Goal: Task Accomplishment & Management: Manage account settings

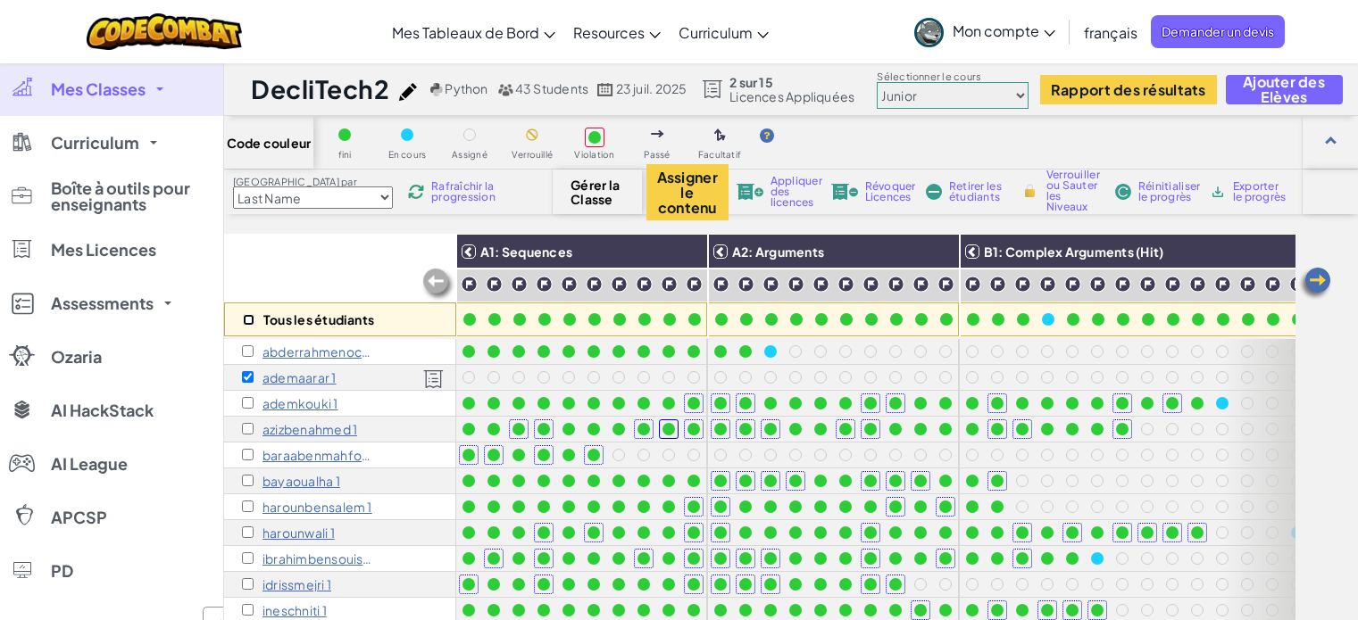
click at [243, 321] on input "checkbox" at bounding box center [249, 320] width 12 height 12
checkbox input "true"
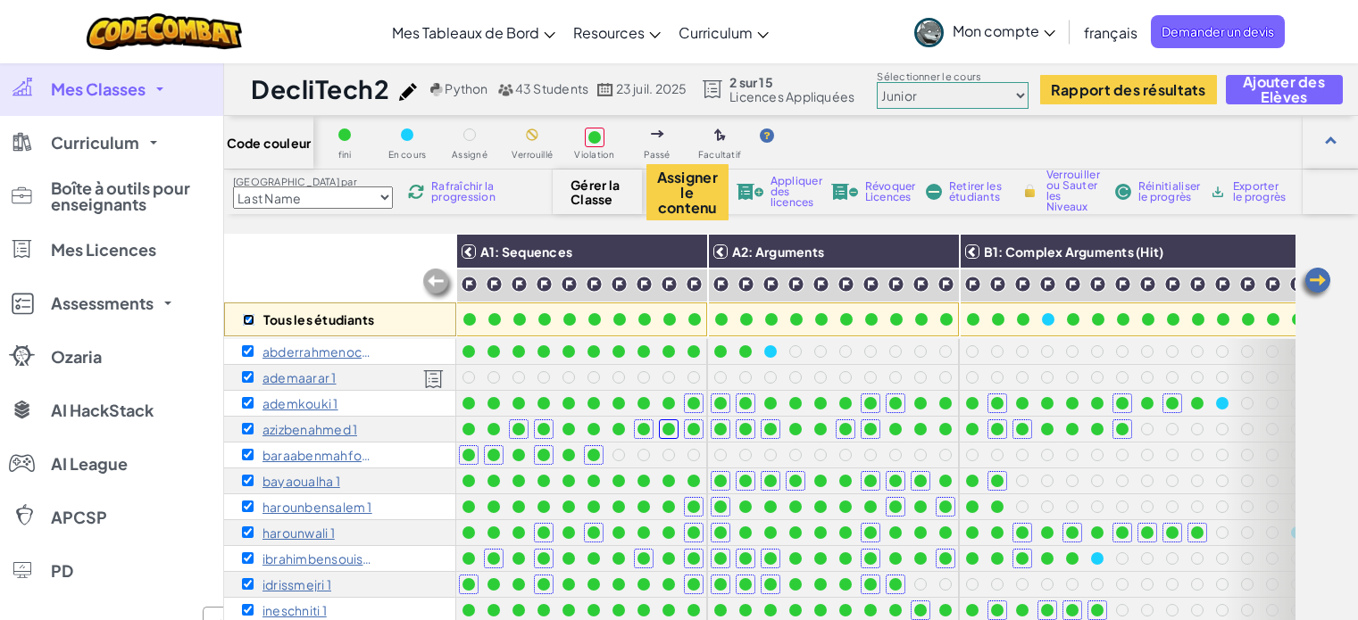
checkbox input "true"
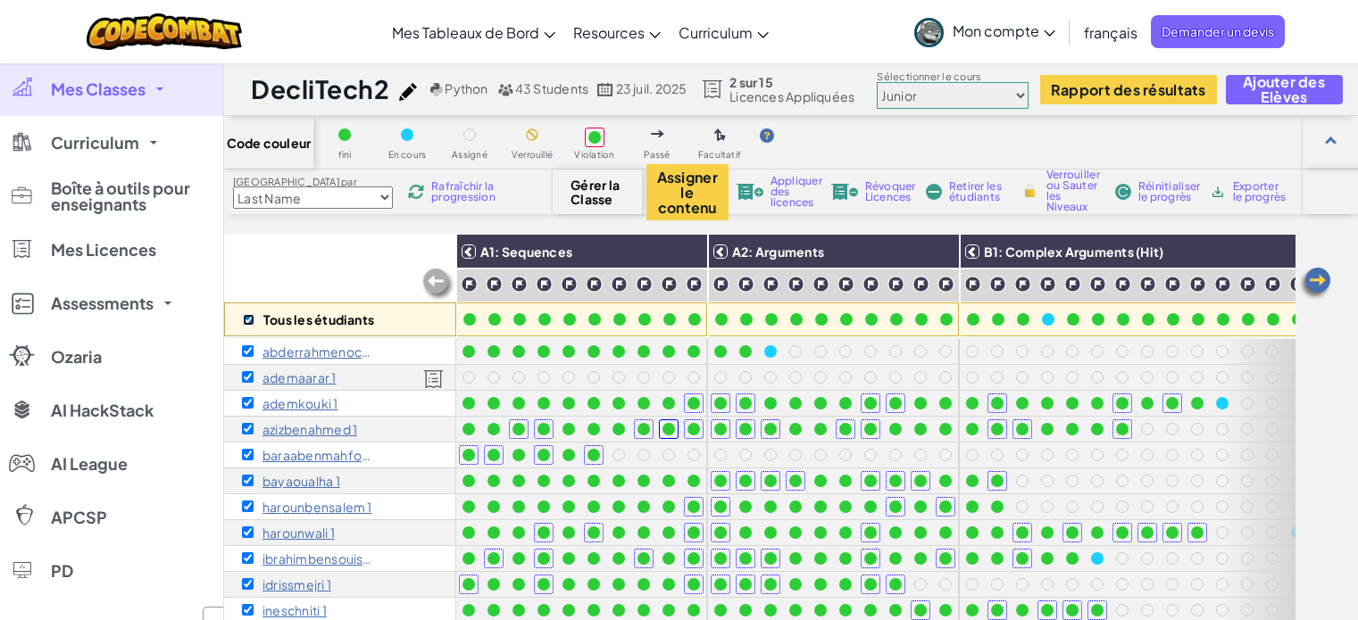
checkbox input "true"
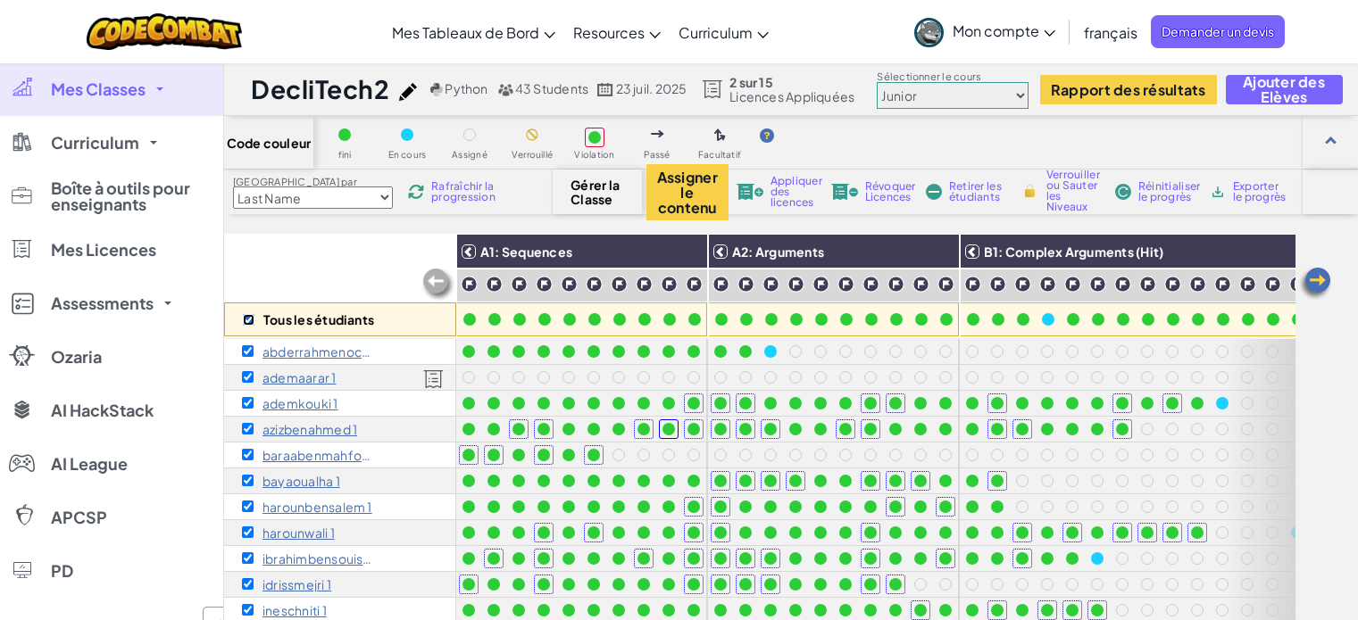
checkbox input "true"
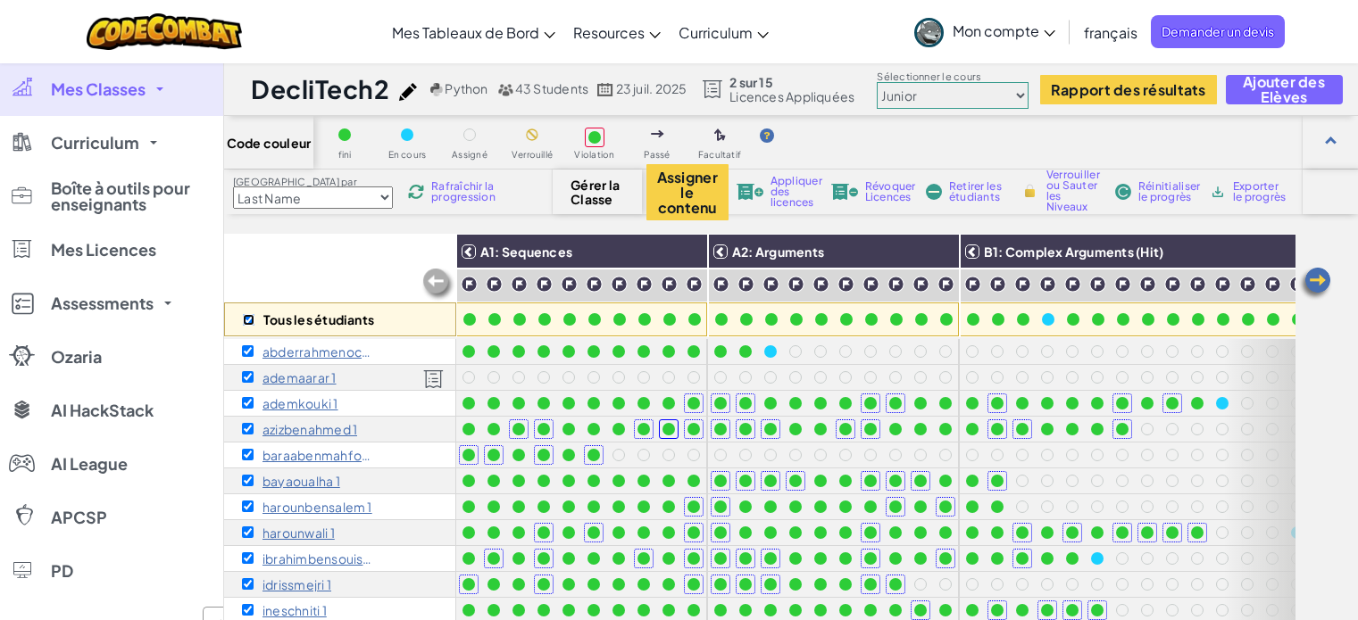
checkbox input "true"
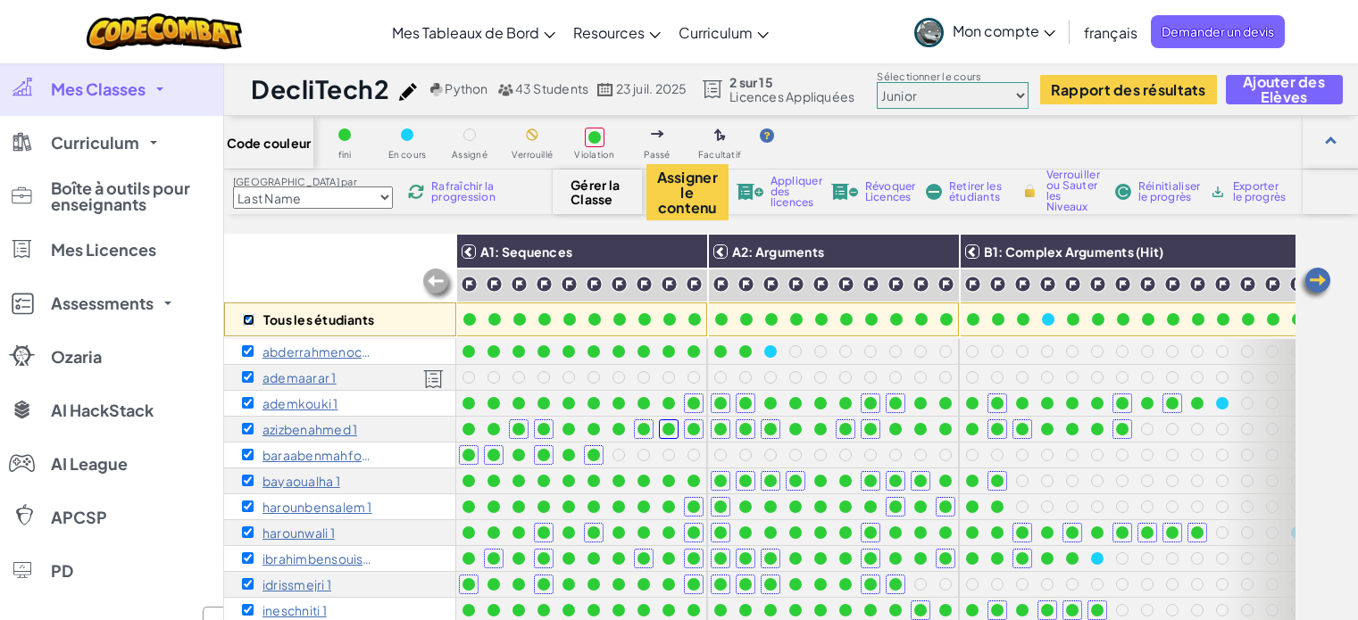
checkbox input "true"
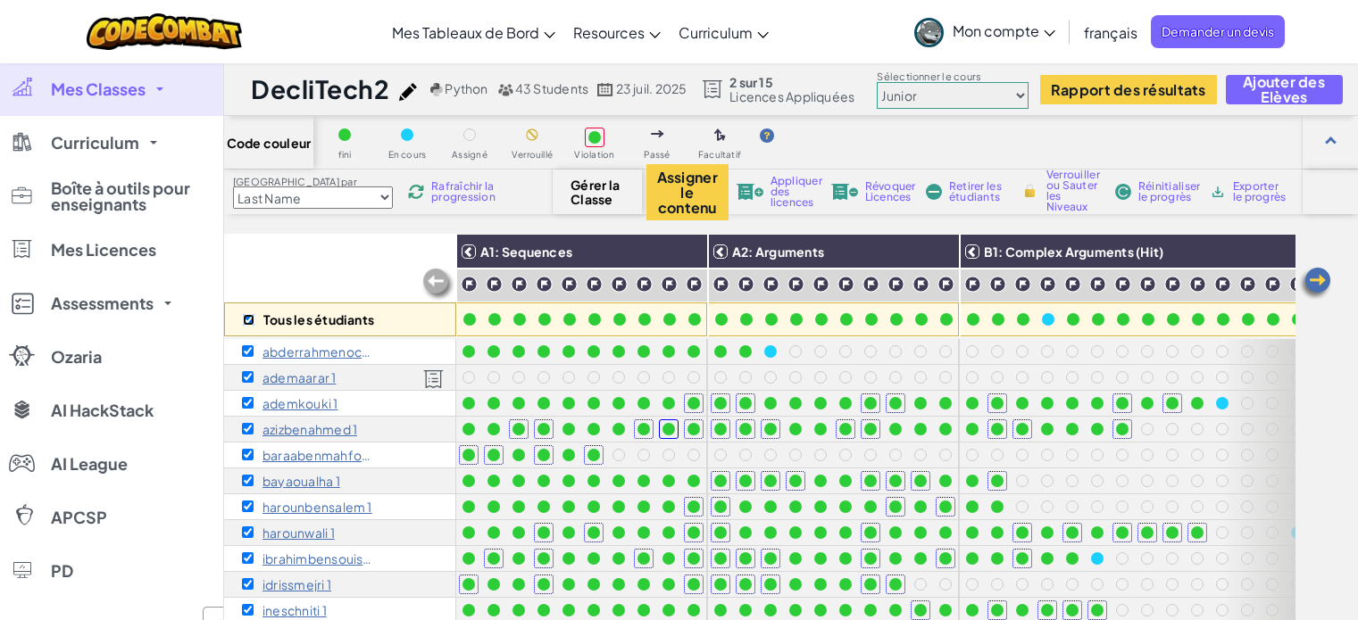
checkbox input "true"
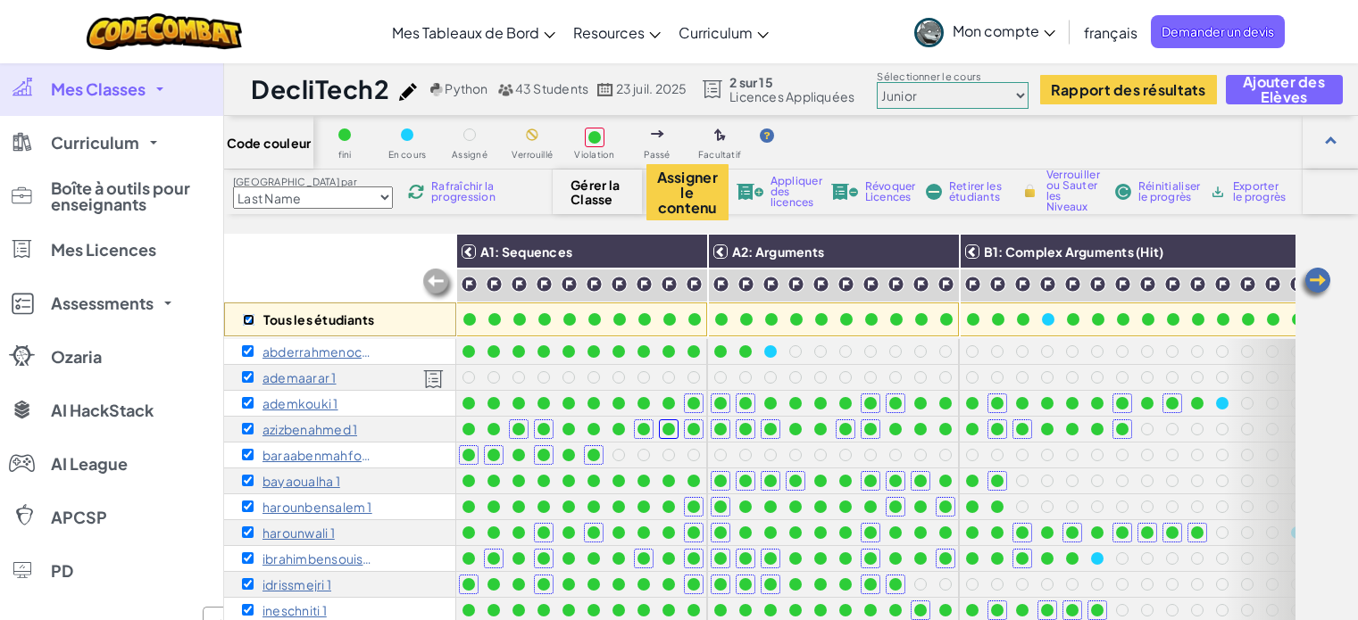
checkbox input "true"
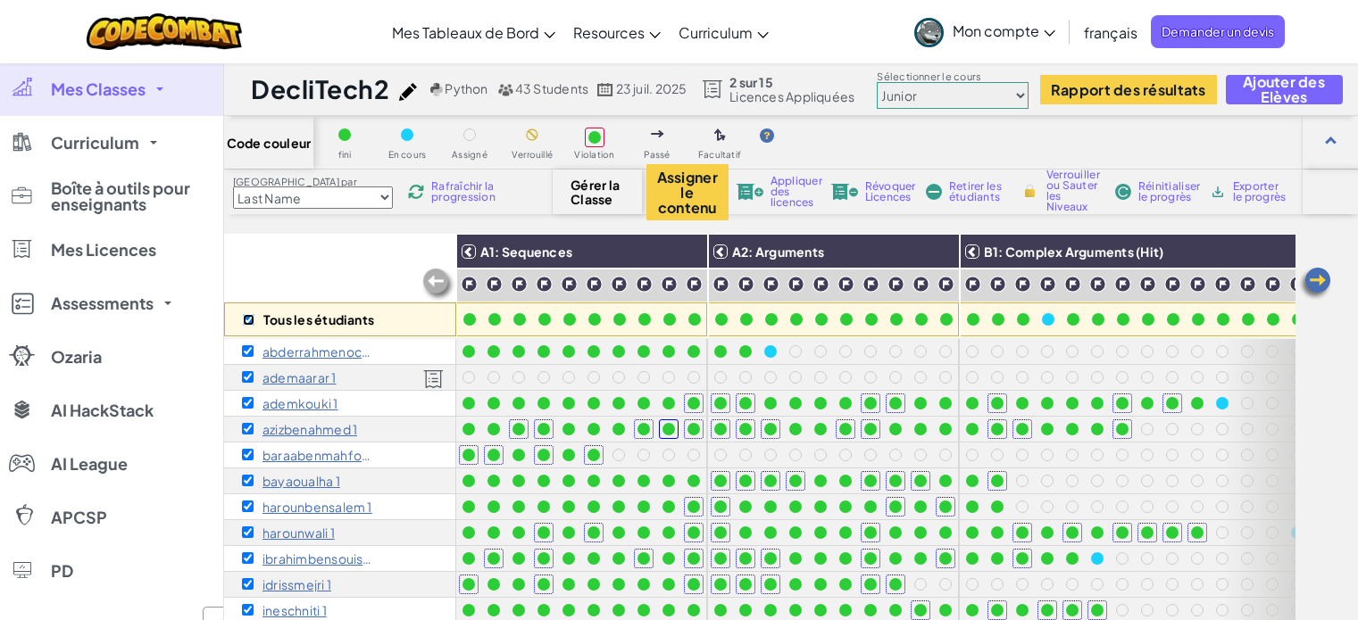
checkbox input "true"
click at [879, 196] on span "Révoquer Licences" at bounding box center [890, 191] width 51 height 21
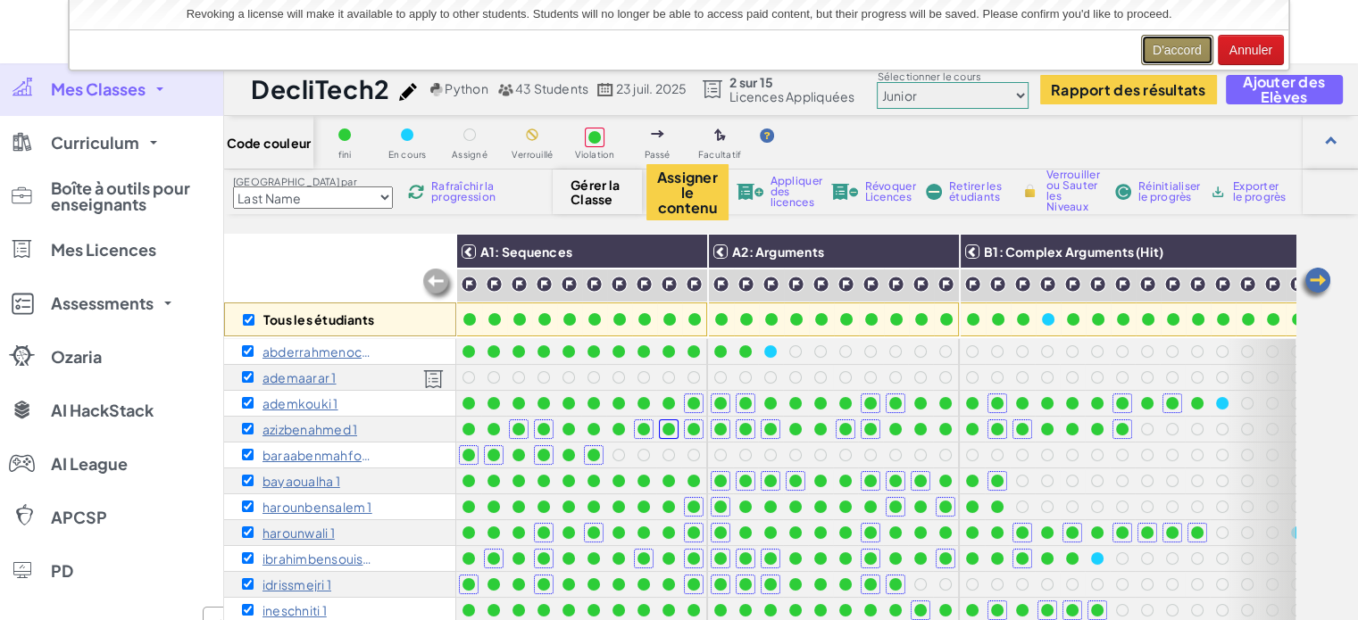
click at [1159, 50] on button "D'accord" at bounding box center [1177, 50] width 72 height 30
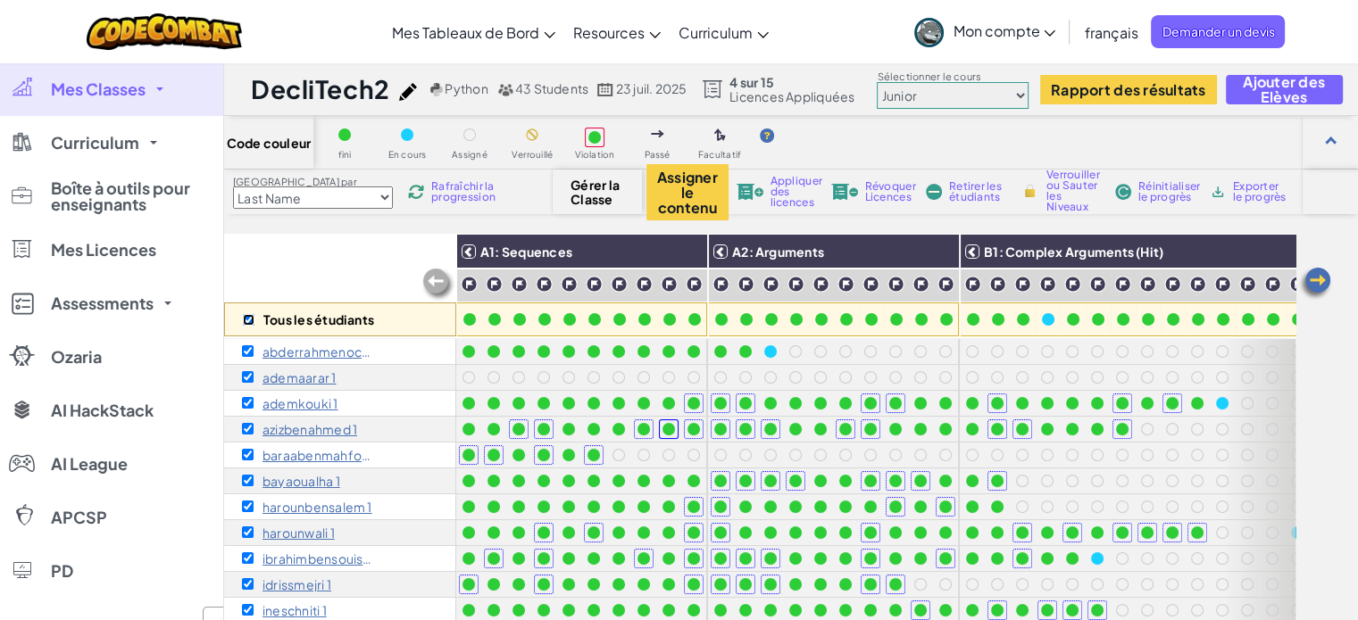
click at [246, 317] on input "checkbox" at bounding box center [249, 320] width 12 height 12
checkbox input "false"
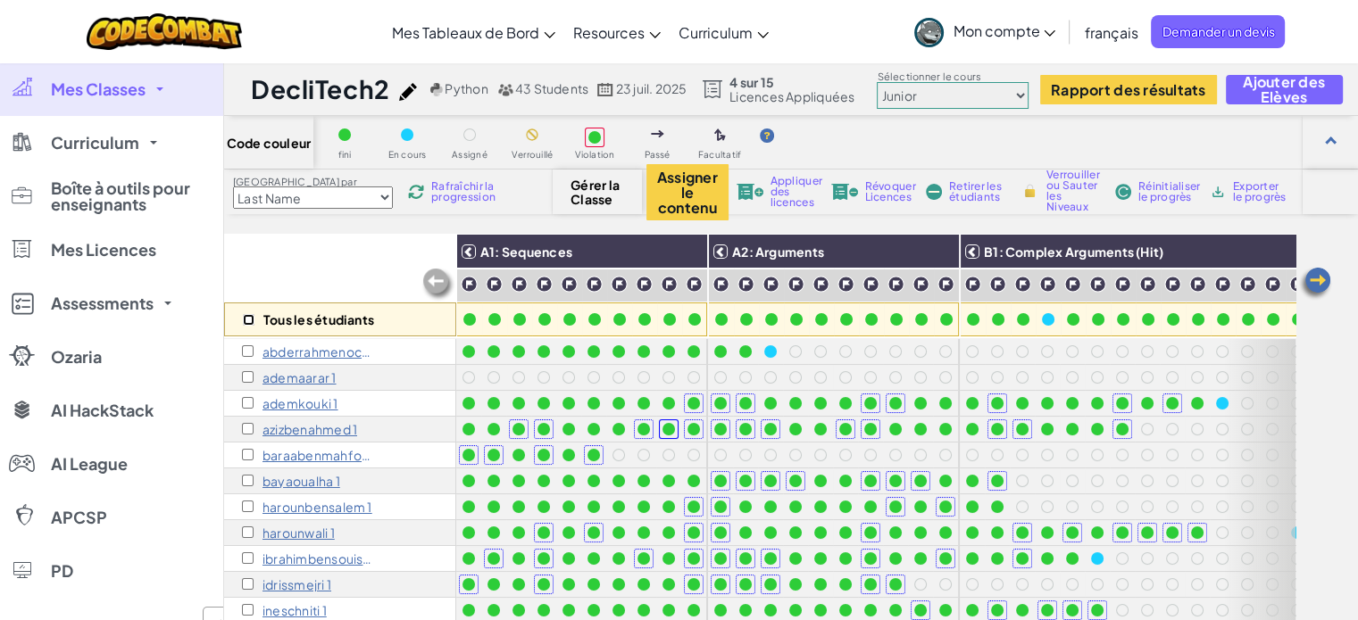
checkbox input "false"
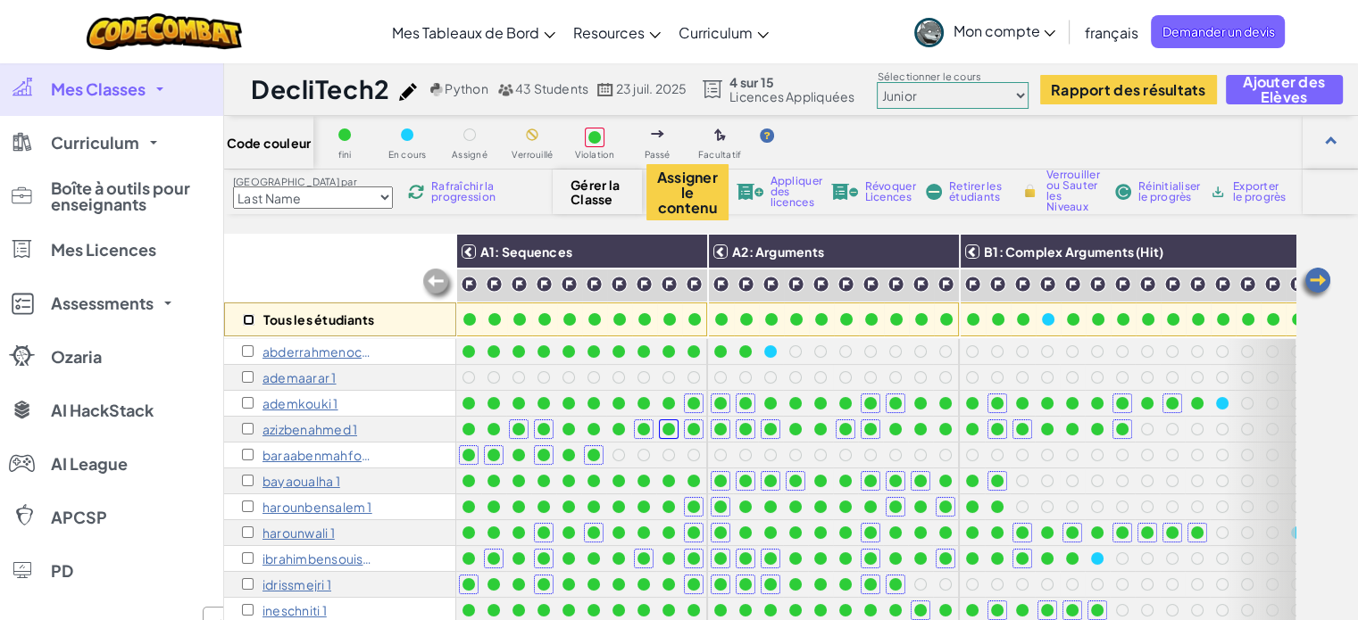
checkbox input "false"
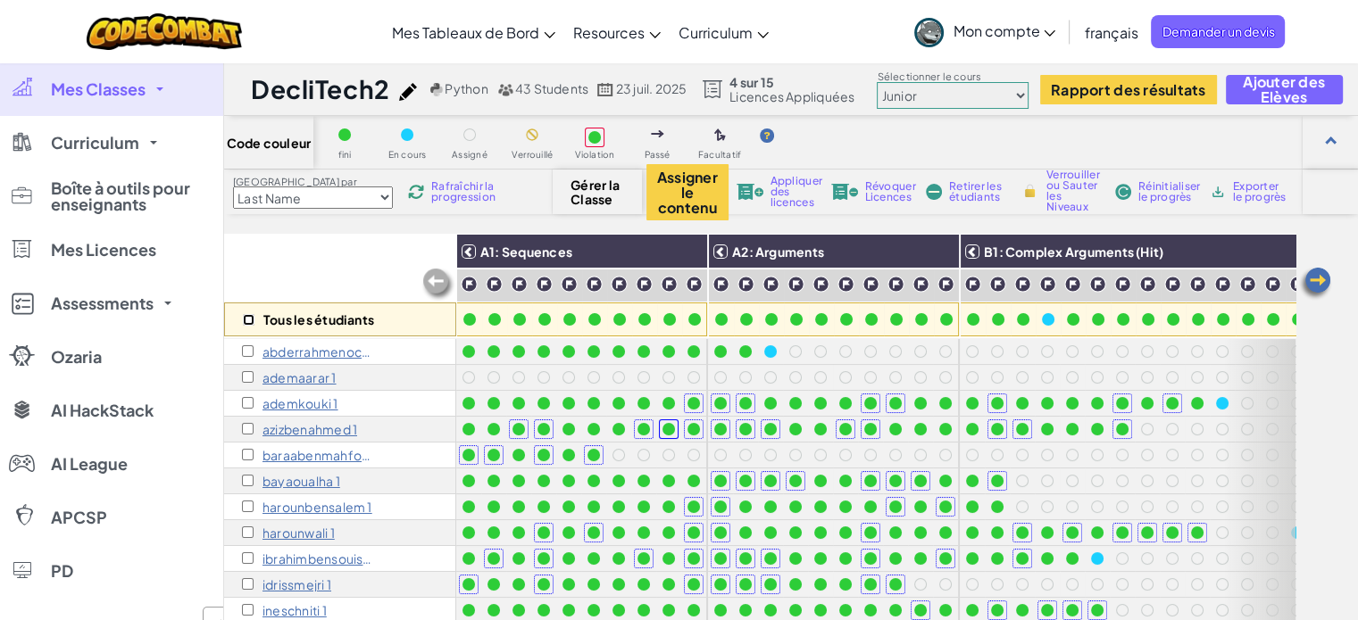
checkbox input "false"
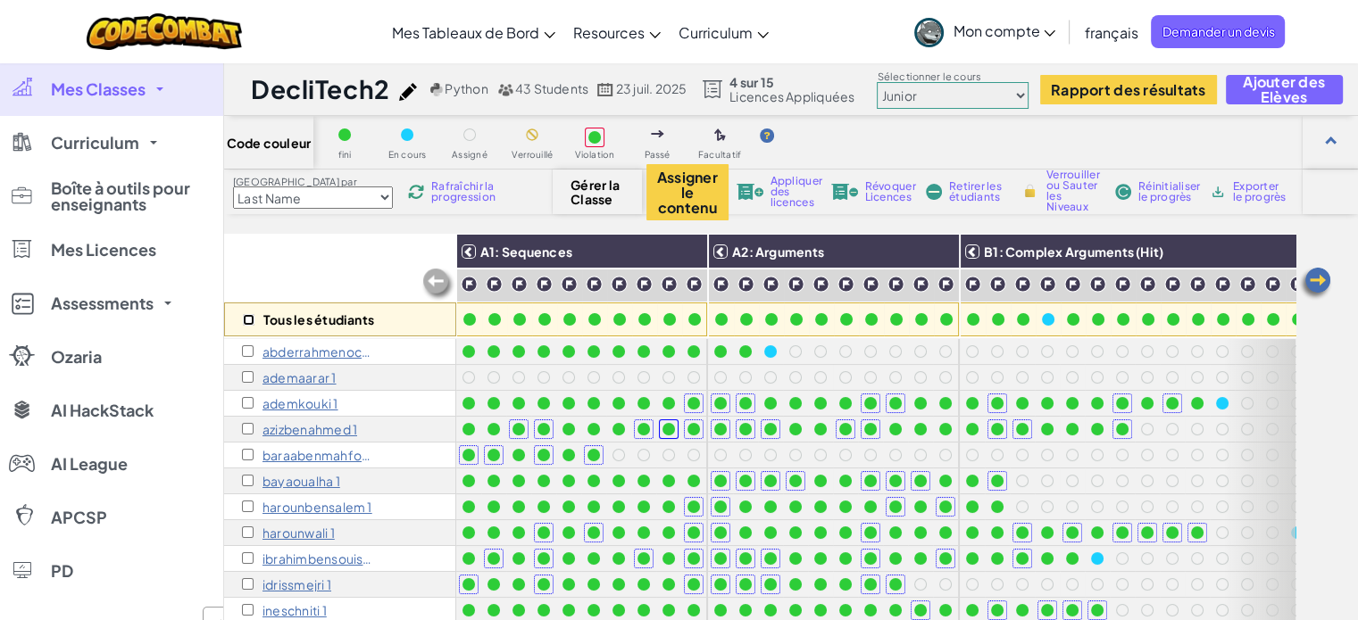
checkbox input "false"
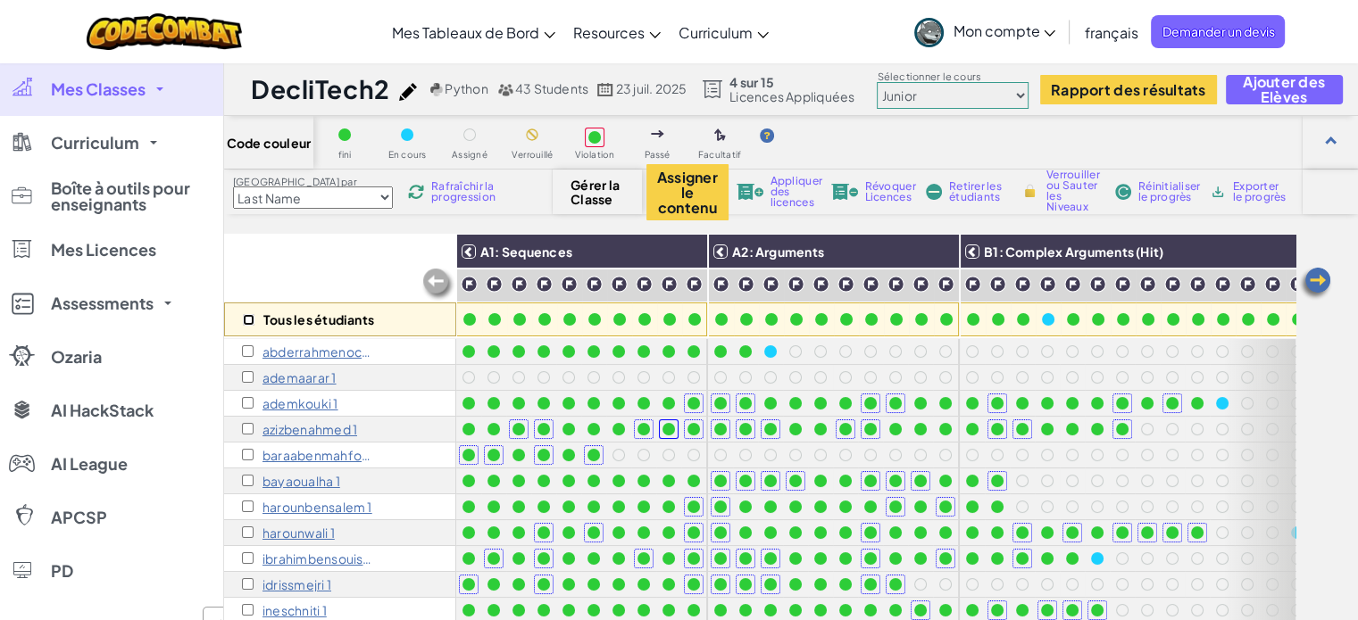
checkbox input "false"
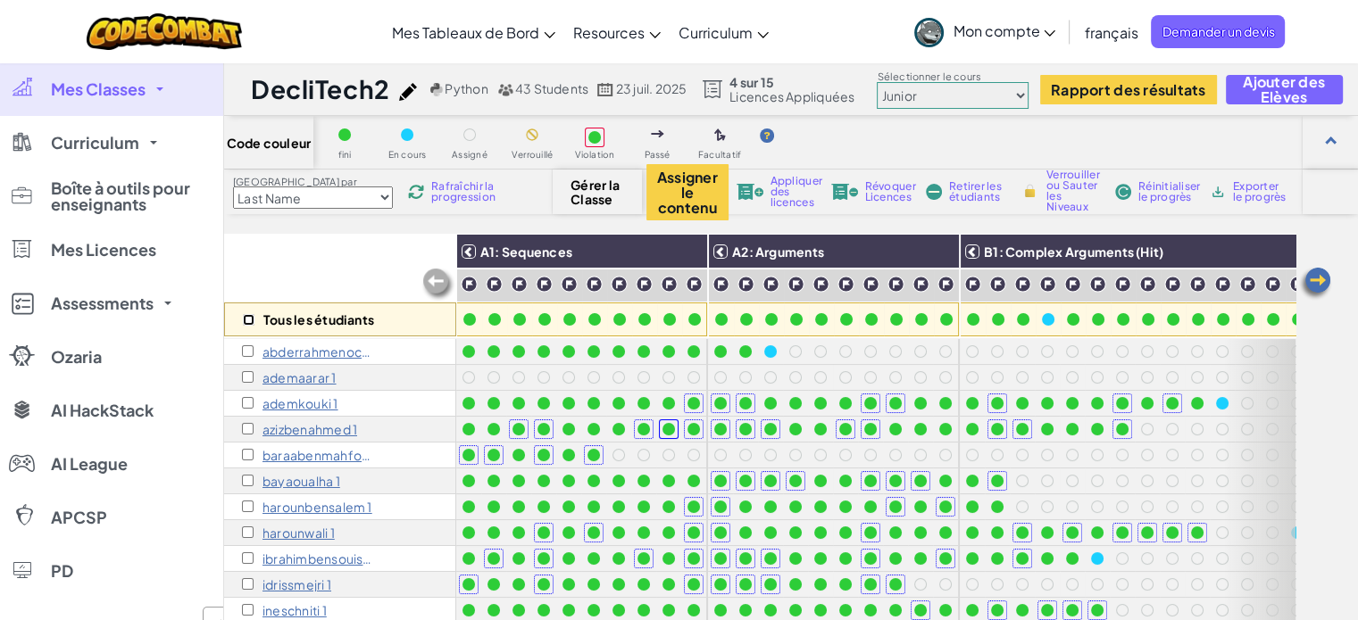
checkbox input "false"
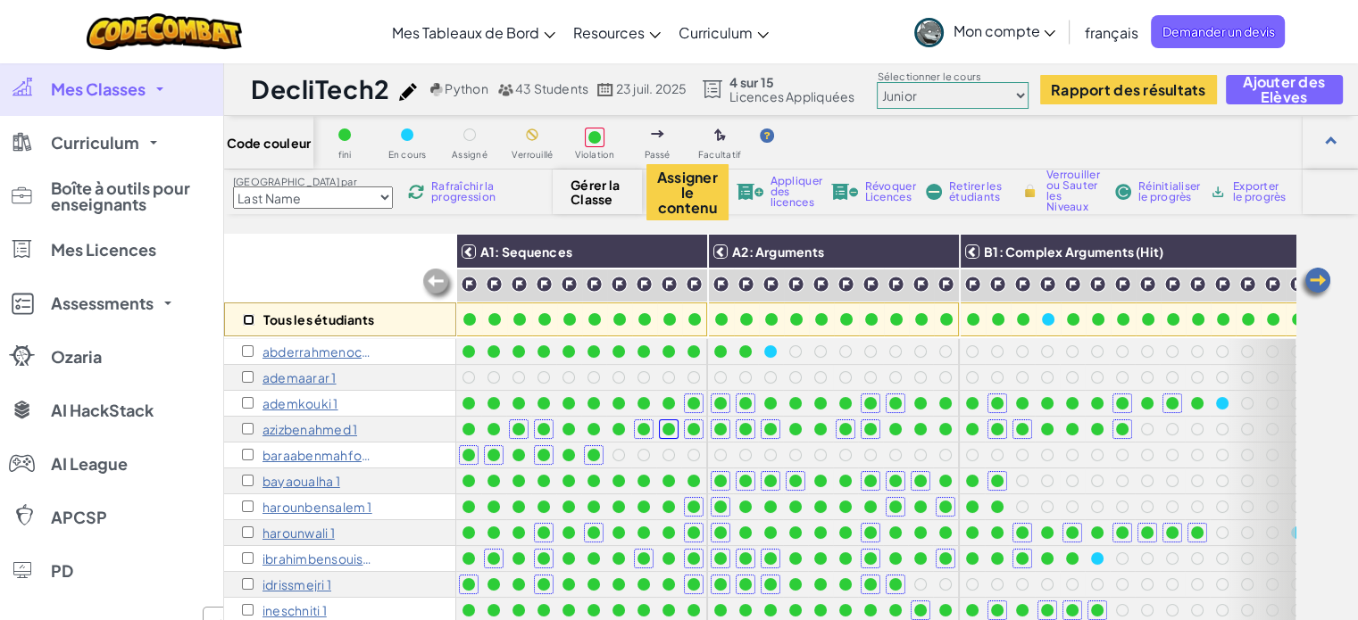
checkbox input "false"
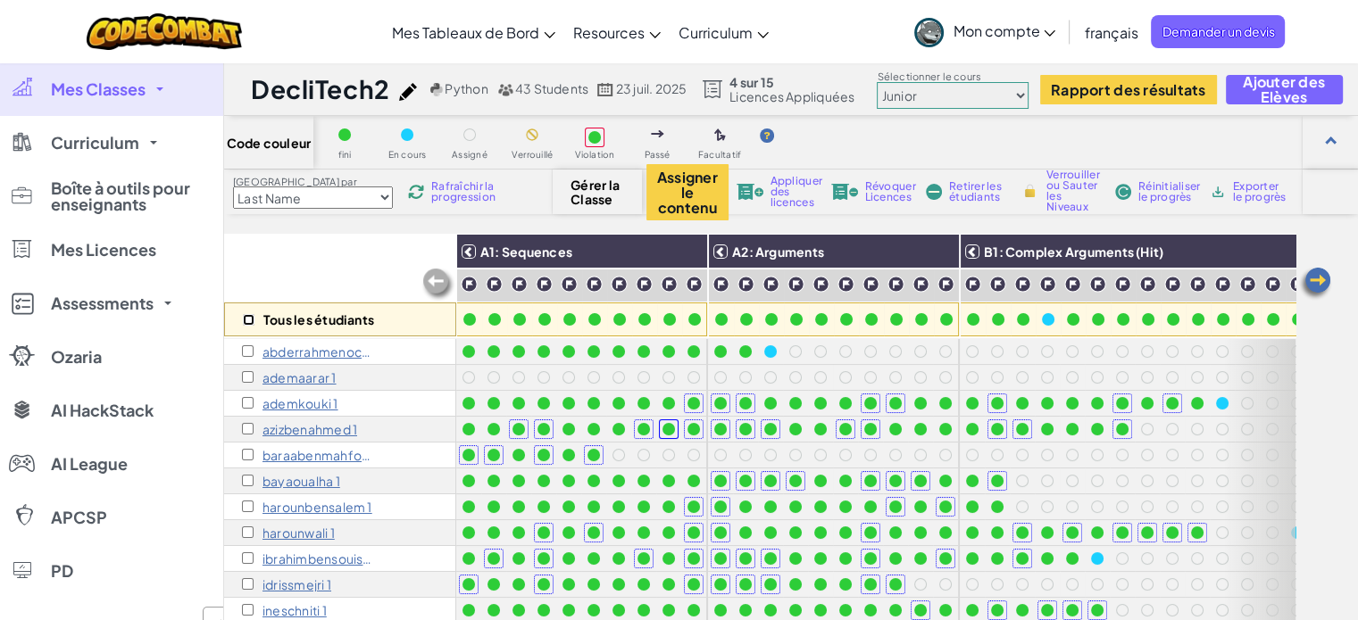
checkbox input "false"
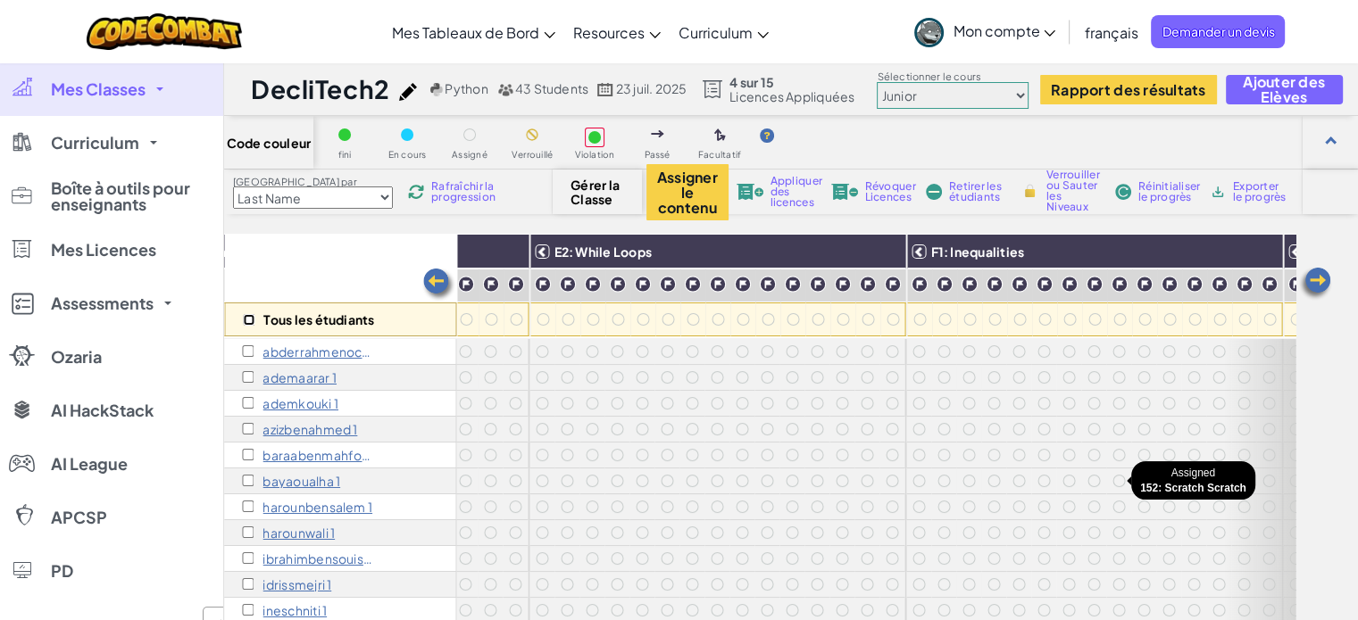
scroll to position [0, 3143]
click at [762, 318] on div at bounding box center [768, 319] width 12 height 12
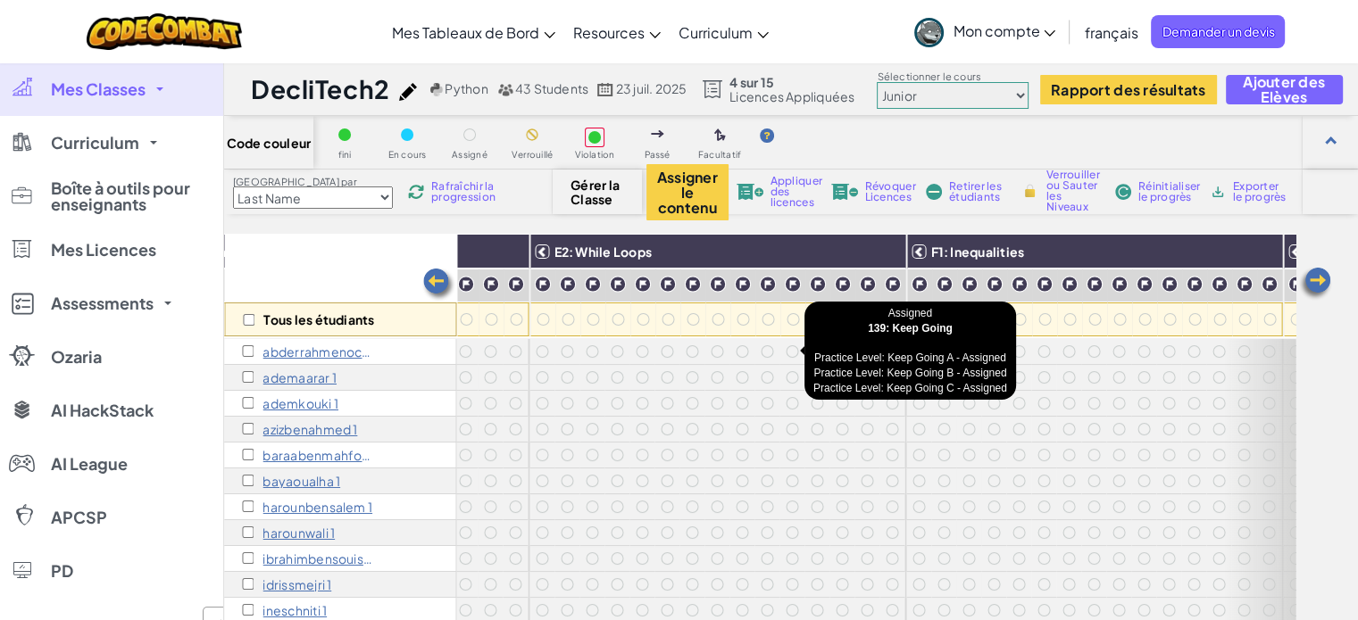
click at [787, 353] on div at bounding box center [792, 352] width 12 height 12
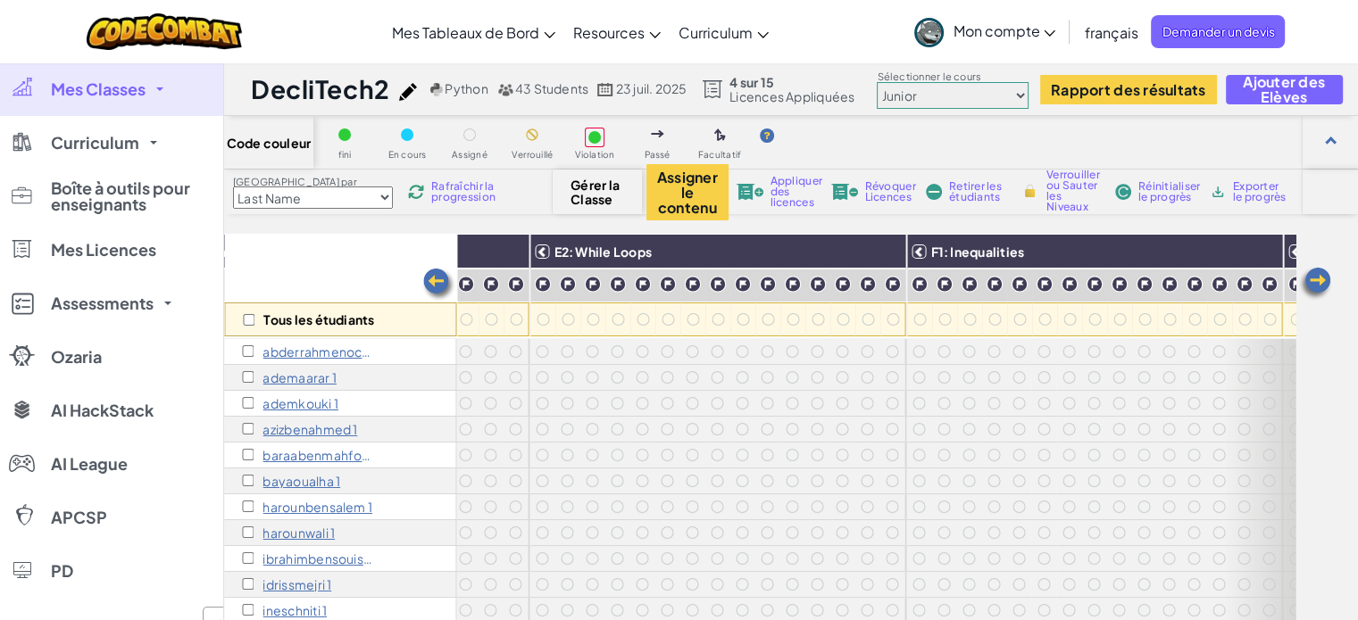
click at [787, 353] on div at bounding box center [792, 352] width 12 height 12
click at [784, 284] on img at bounding box center [792, 284] width 17 height 17
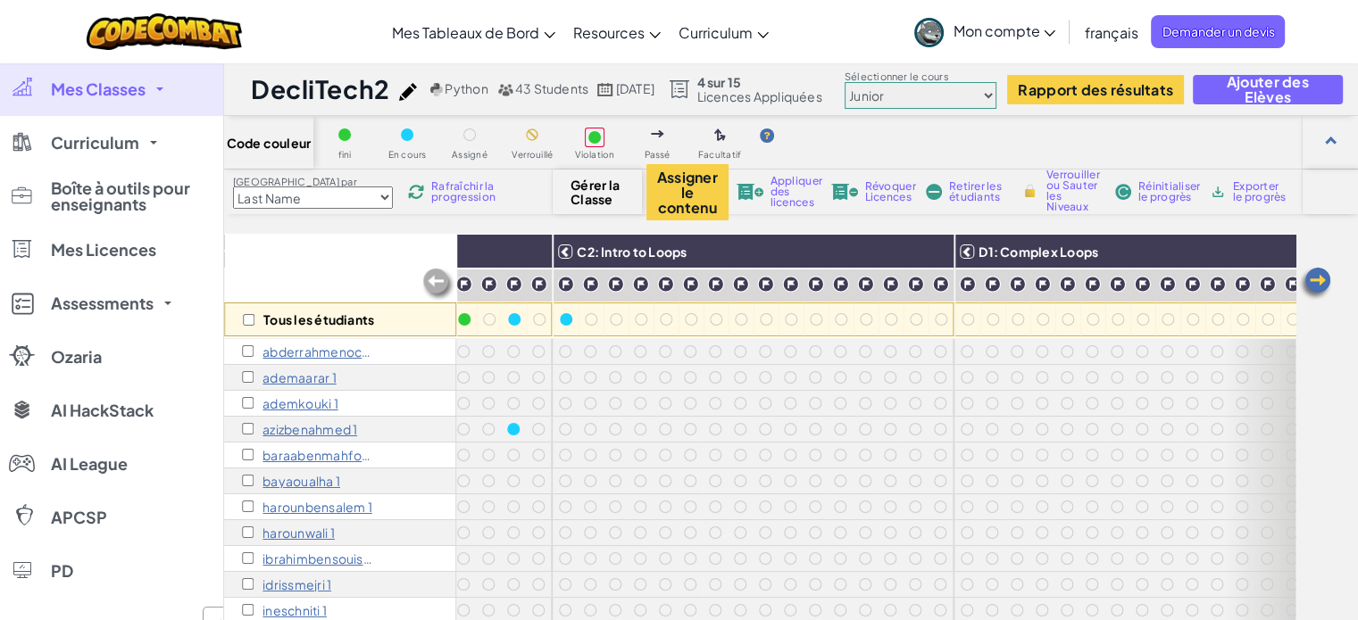
scroll to position [0, 1561]
drag, startPoint x: 0, startPoint y: 0, endPoint x: 912, endPoint y: 214, distance: 937.3
click at [912, 214] on div "Assigner le contenu Appliquer des licences Révoquer Licences Retirer les étudia…" at bounding box center [958, 192] width 625 height 56
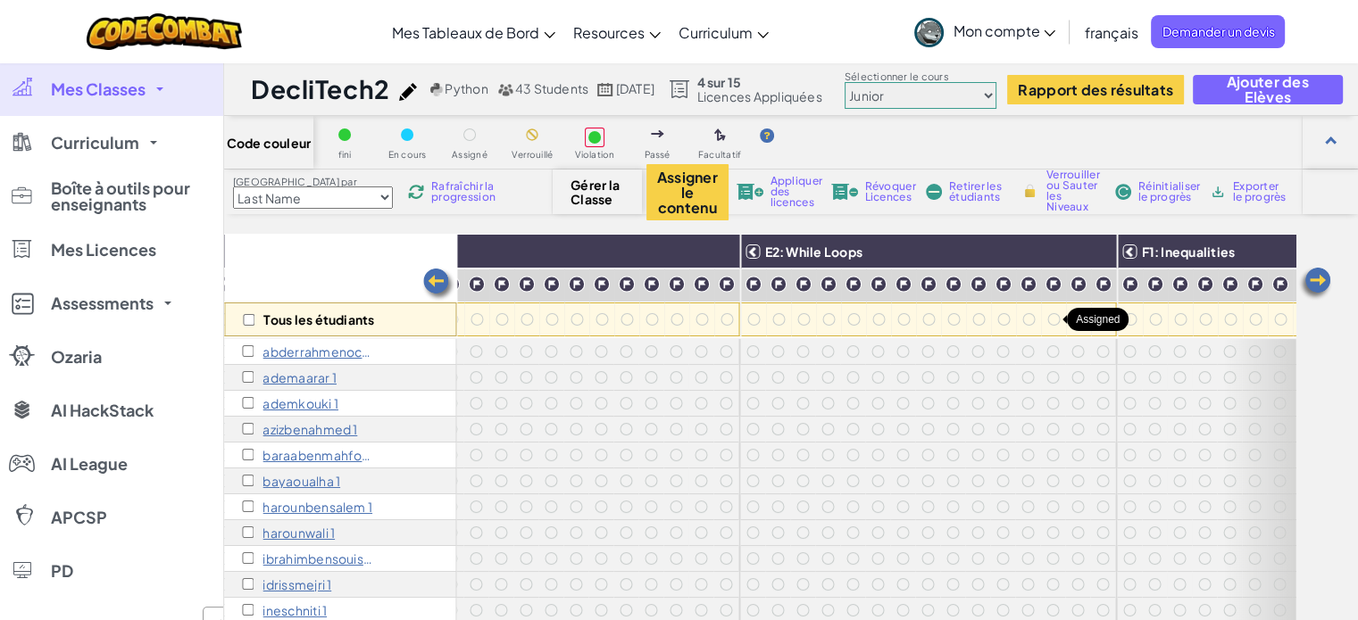
click at [1051, 326] on div at bounding box center [1054, 320] width 20 height 20
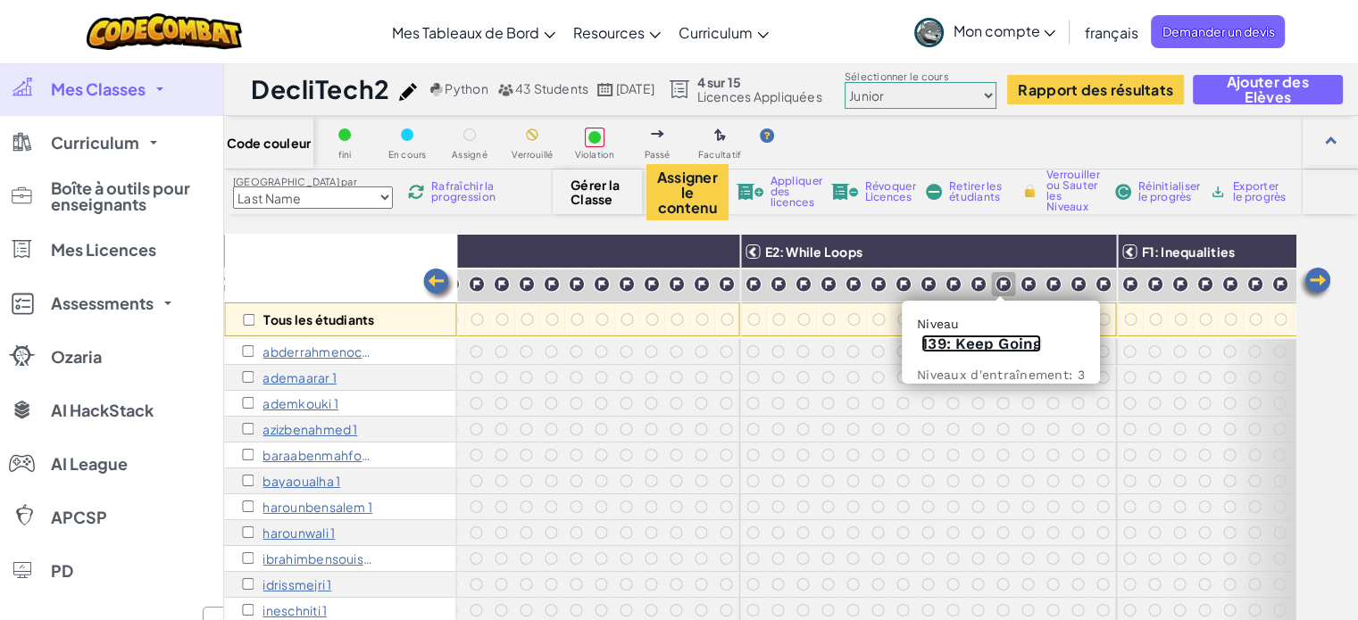
click at [995, 346] on link "139: Keep Going" at bounding box center [981, 344] width 120 height 18
click at [1051, 279] on img at bounding box center [1053, 284] width 17 height 17
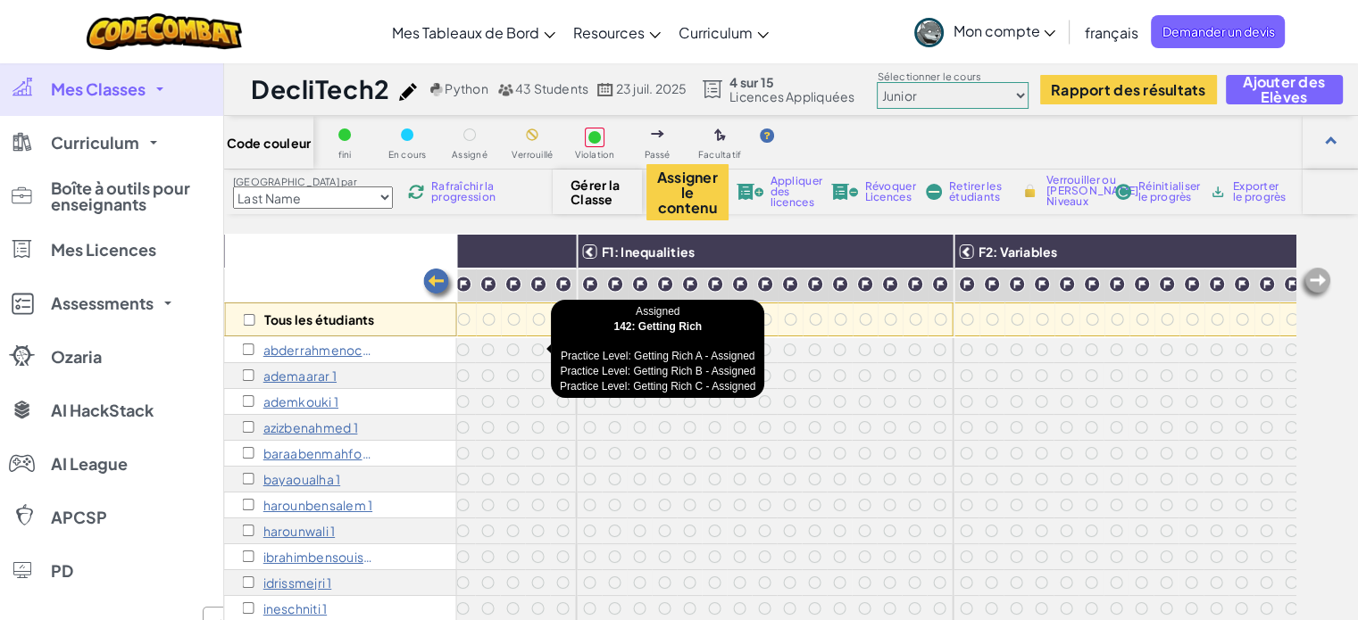
scroll to position [2, 3471]
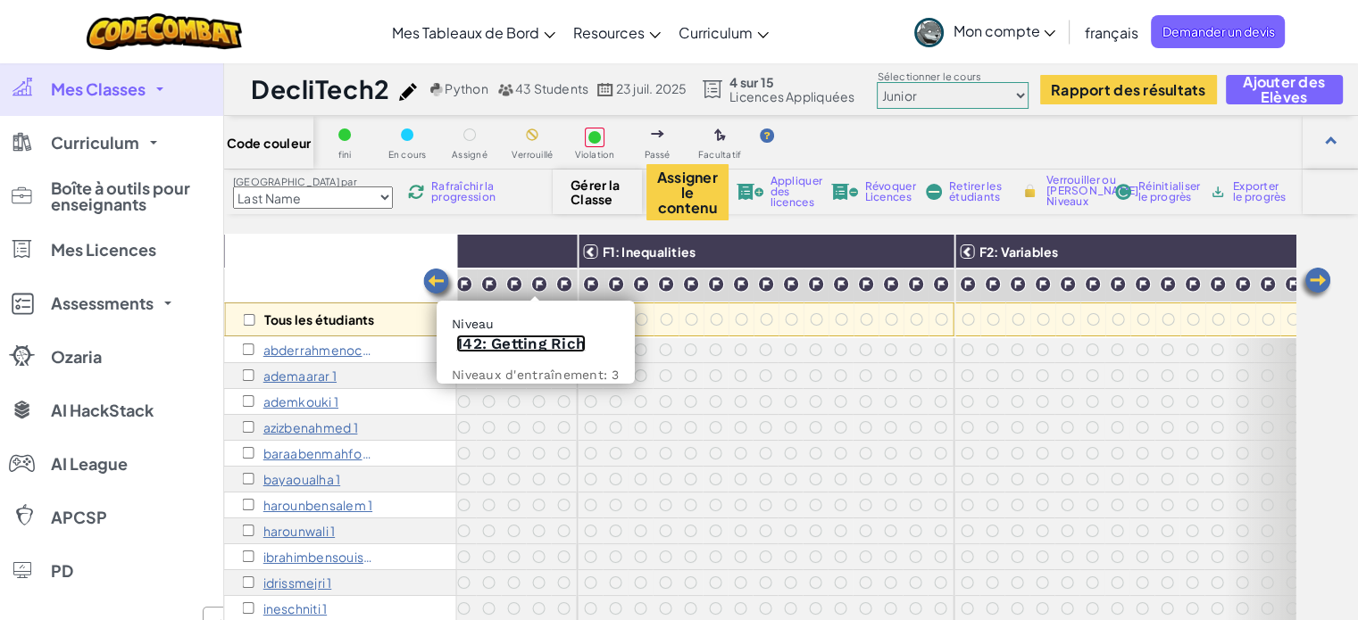
click at [539, 340] on link "142: Getting Rich" at bounding box center [520, 344] width 129 height 18
click at [247, 315] on input "checkbox" at bounding box center [249, 320] width 12 height 12
checkbox input "true"
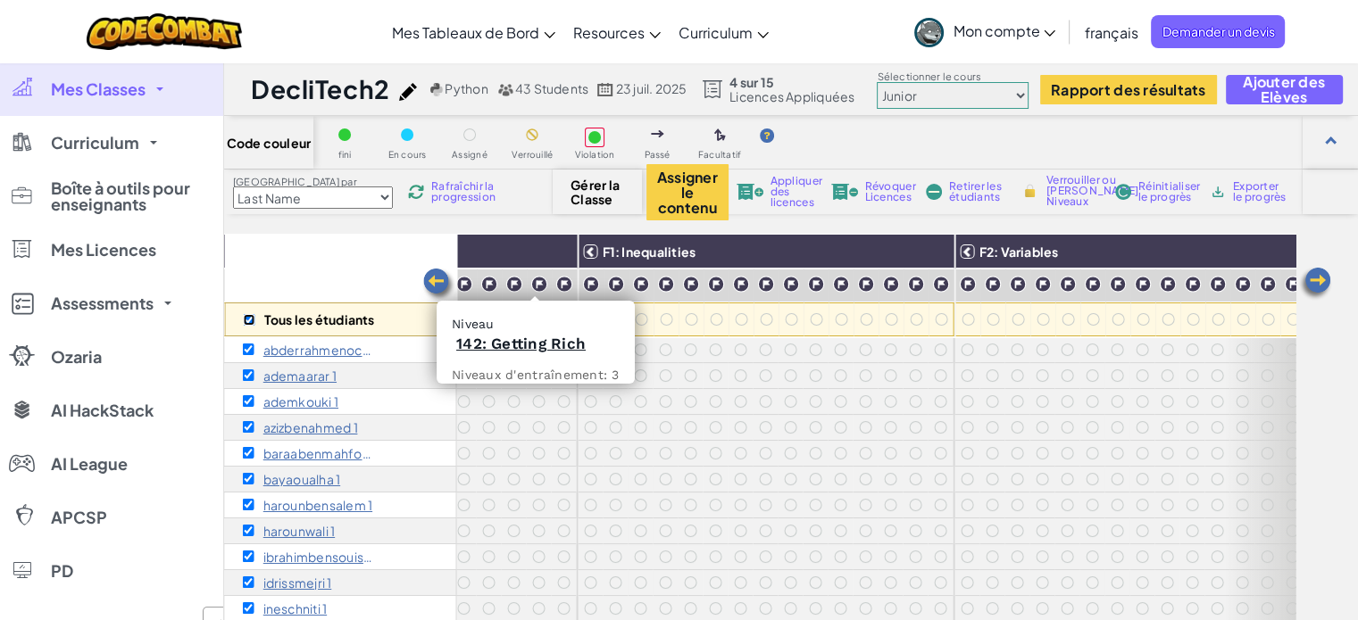
checkbox input "true"
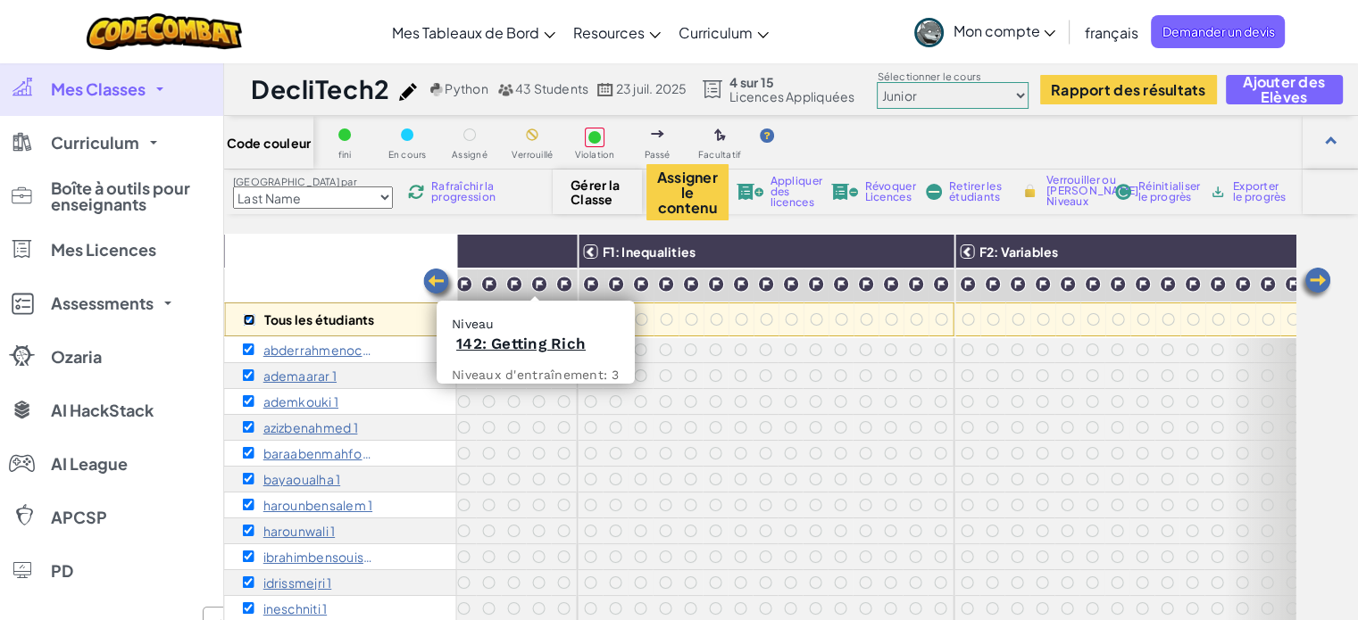
checkbox input "true"
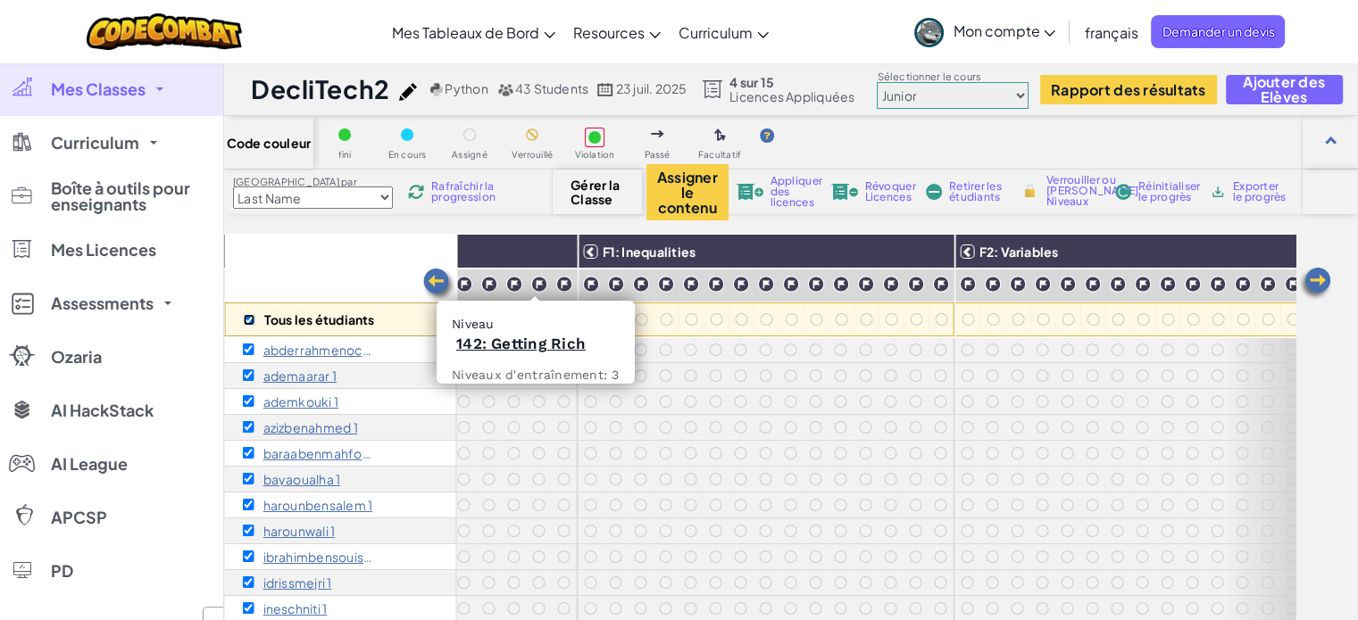
checkbox input "true"
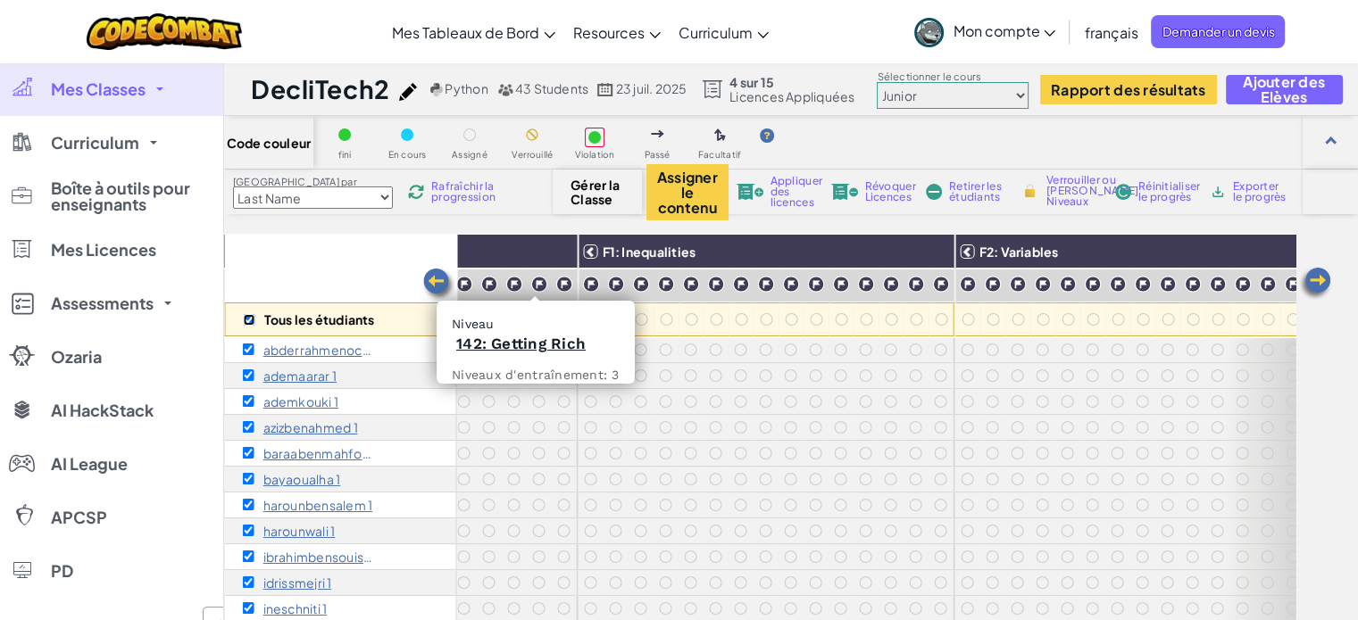
checkbox input "true"
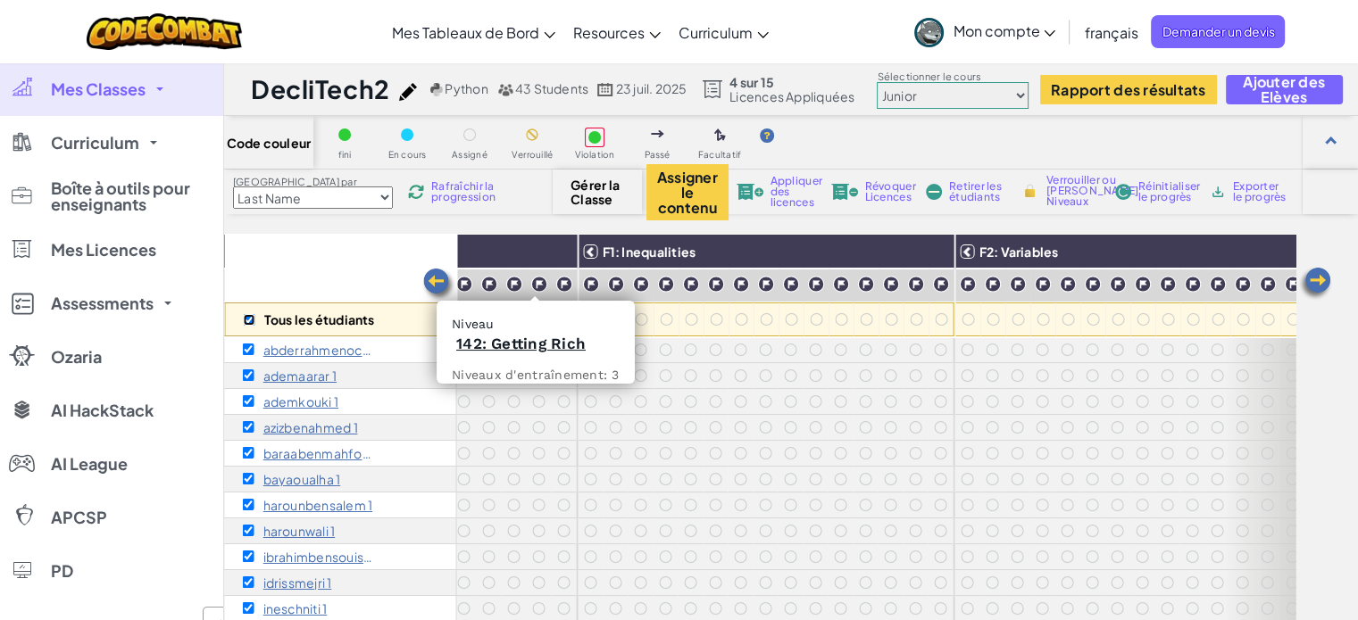
checkbox input "true"
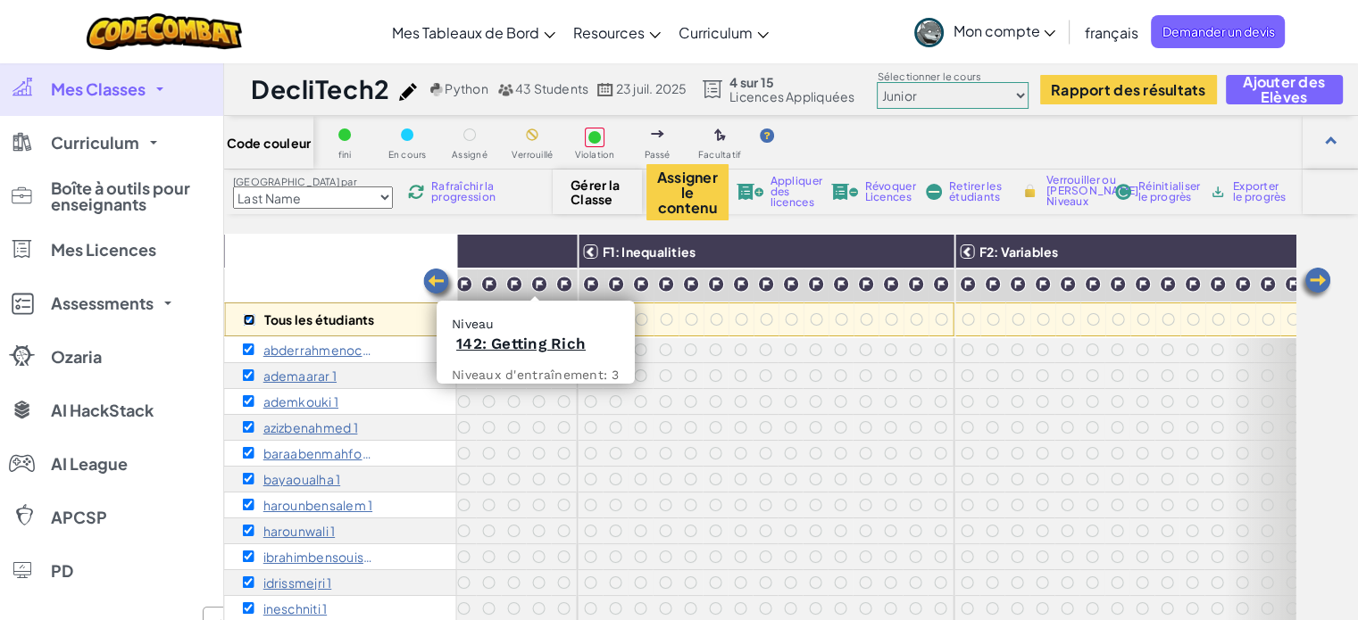
checkbox input "true"
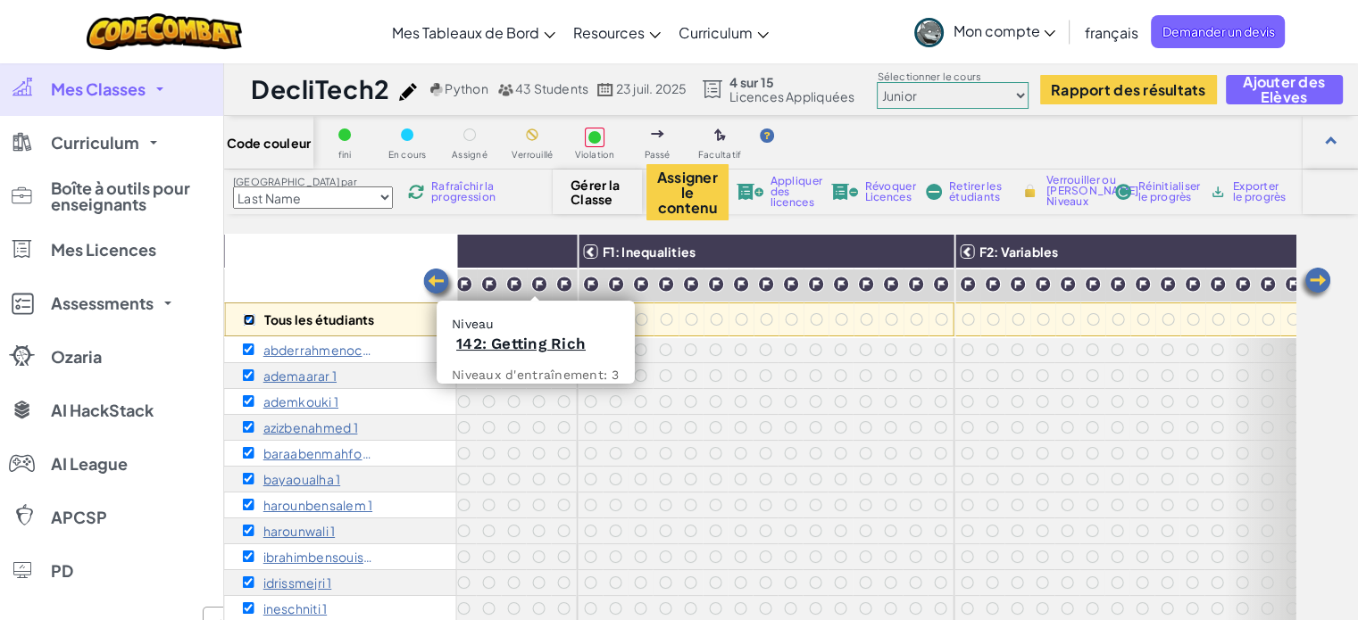
checkbox input "true"
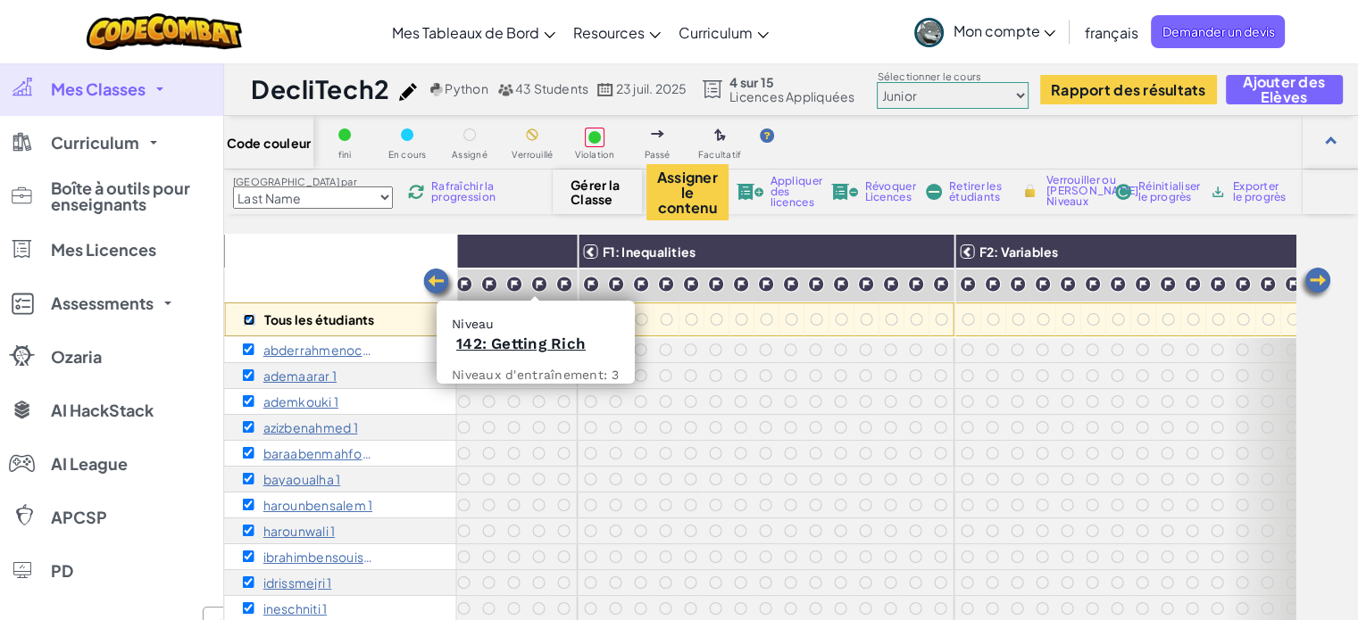
checkbox input "true"
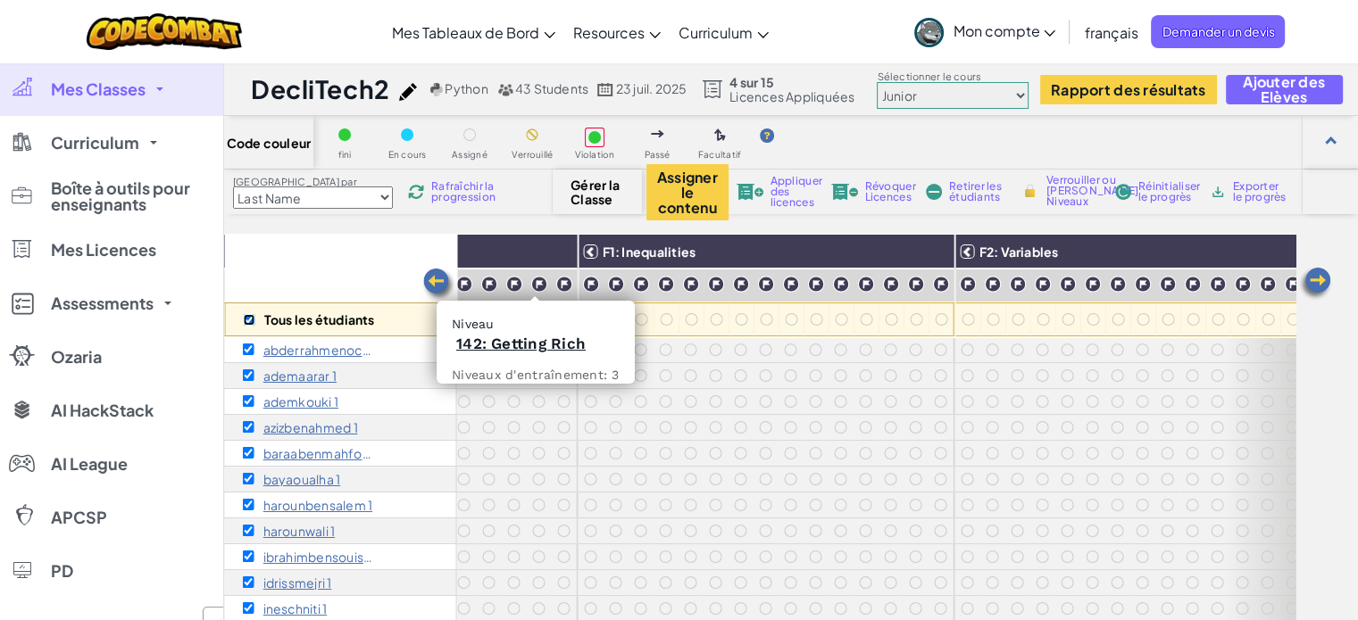
checkbox input "true"
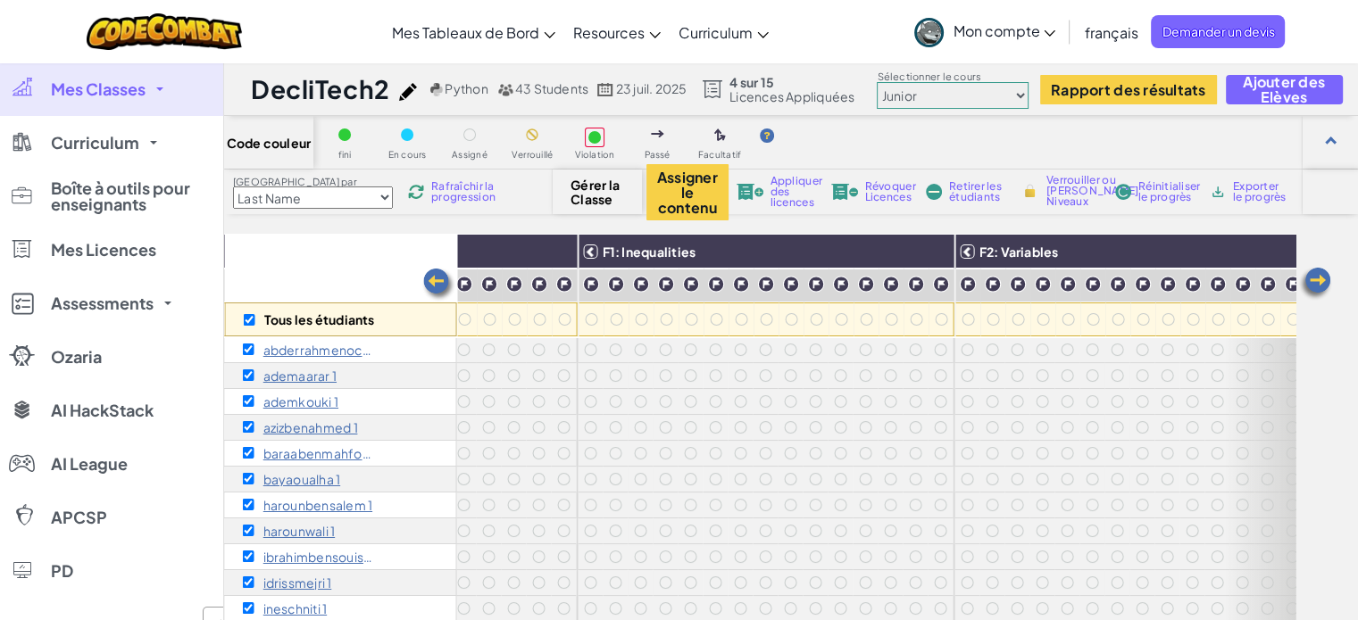
click at [876, 194] on span "Révoquer Licences" at bounding box center [890, 191] width 51 height 21
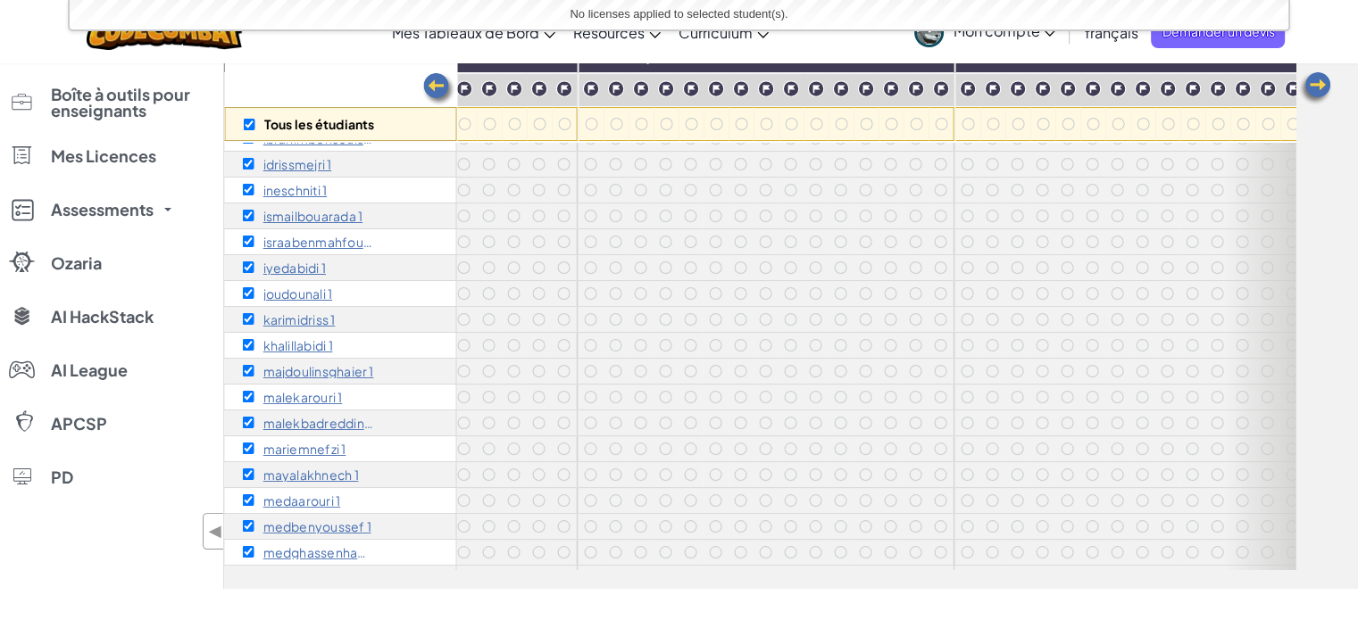
scroll to position [0, 3471]
